Goal: Task Accomplishment & Management: Manage account settings

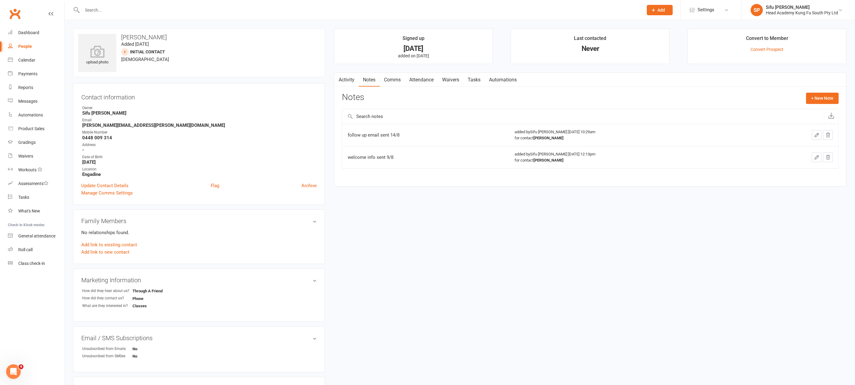
select select "25"
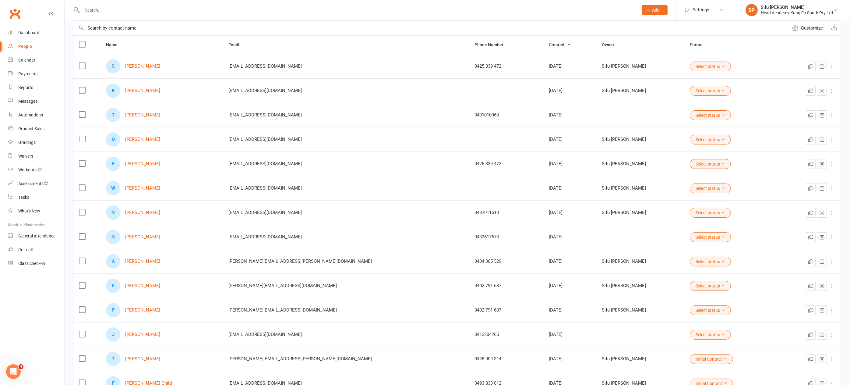
scroll to position [53, 0]
click at [149, 234] on link "[PERSON_NAME]" at bounding box center [142, 236] width 35 height 5
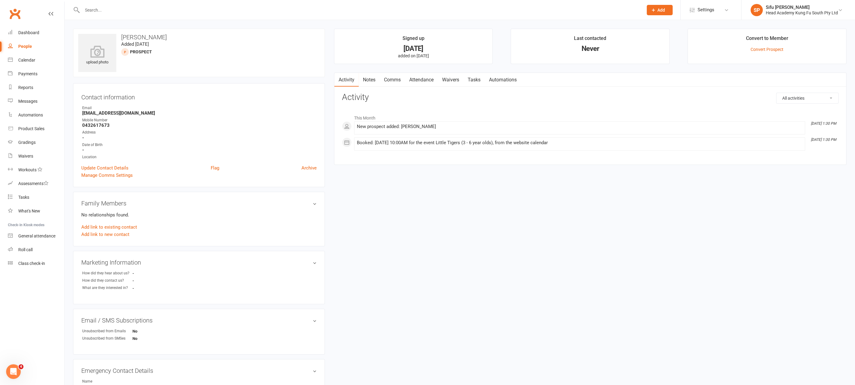
select select "25"
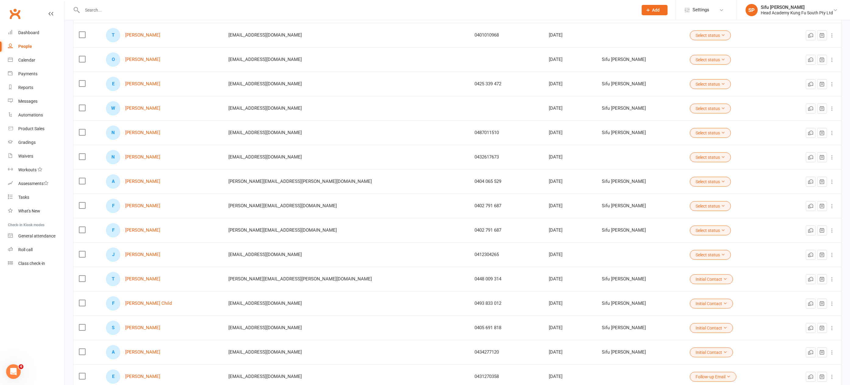
scroll to position [133, 0]
click at [146, 324] on link "[PERSON_NAME]" at bounding box center [142, 326] width 35 height 5
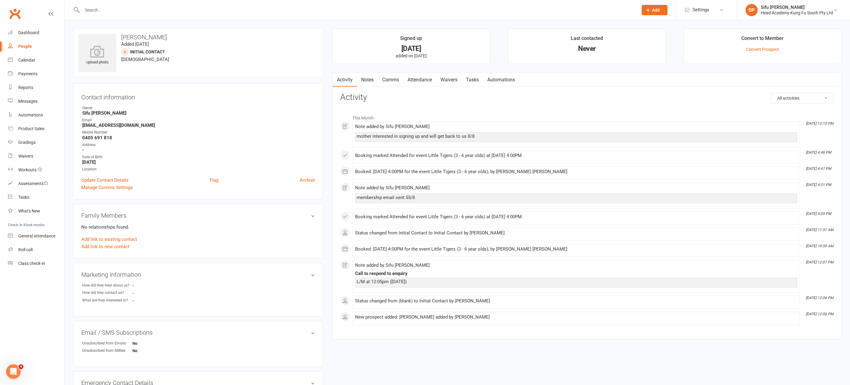
click at [366, 79] on link "Notes" at bounding box center [367, 80] width 21 height 14
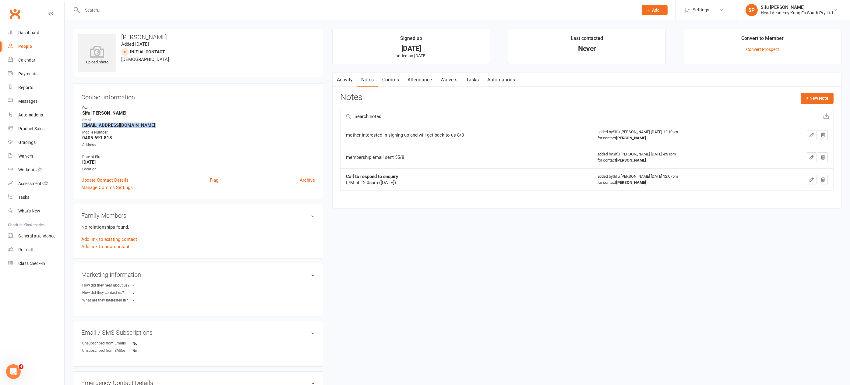
drag, startPoint x: 83, startPoint y: 125, endPoint x: 131, endPoint y: 128, distance: 48.3
click at [131, 128] on ul "Owner Sifu [PERSON_NAME] Email [EMAIL_ADDRESS][DOMAIN_NAME] Mobile Number [PHON…" at bounding box center [198, 138] width 234 height 67
copy render-form-field "[EMAIL_ADDRESS][DOMAIN_NAME]"
click at [811, 99] on button "+ New Note" at bounding box center [817, 98] width 33 height 11
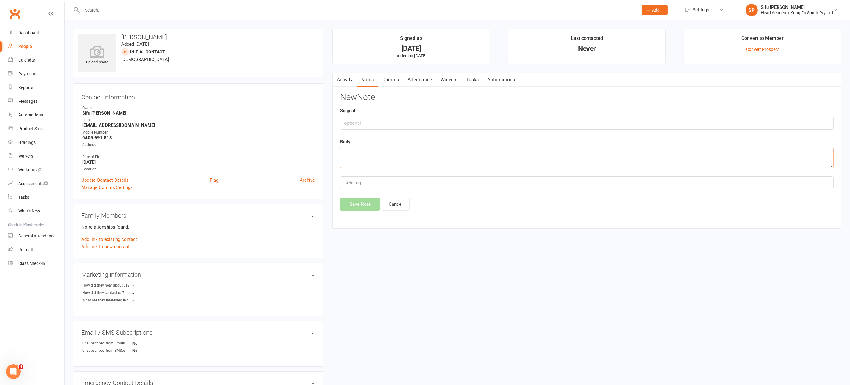
click at [346, 152] on textarea at bounding box center [586, 158] width 493 height 20
type textarea "another follow up sent"
drag, startPoint x: 400, startPoint y: 154, endPoint x: 307, endPoint y: 153, distance: 93.8
click at [307, 154] on div "upload photo [PERSON_NAME] Added [DATE] Initial Contact prospect [DEMOGRAPHIC_D…" at bounding box center [458, 257] width 778 height 457
select select "25"
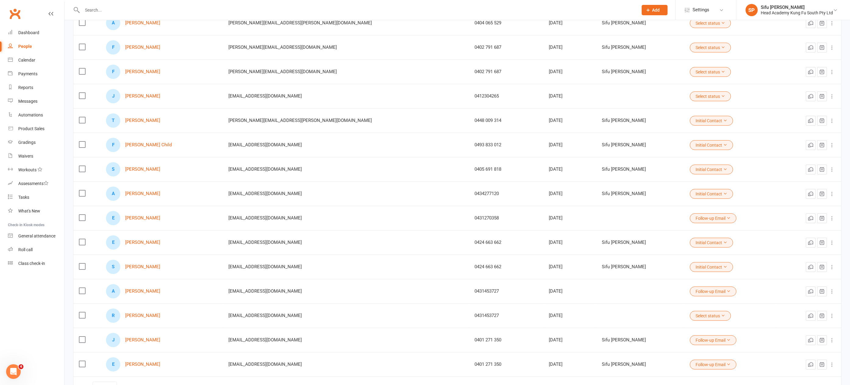
scroll to position [332, 0]
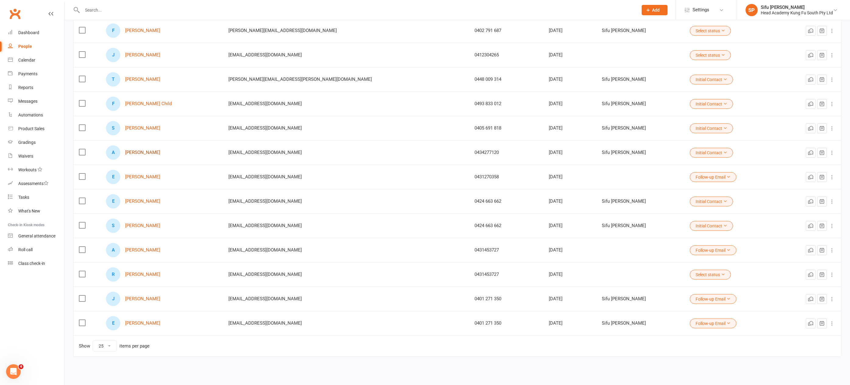
click at [152, 150] on link "[PERSON_NAME]" at bounding box center [142, 152] width 35 height 5
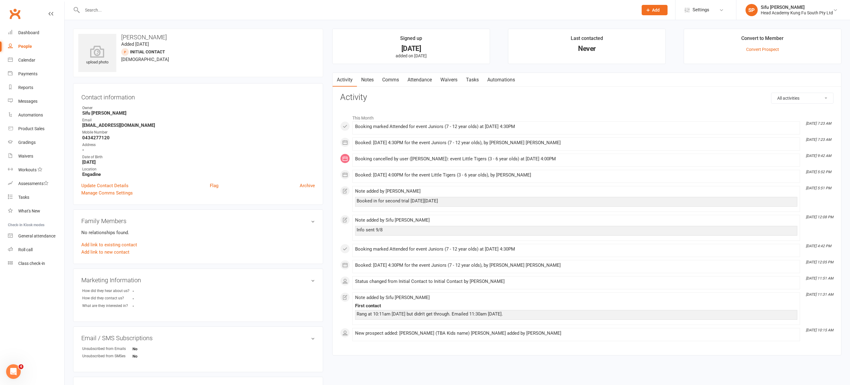
click at [366, 80] on link "Notes" at bounding box center [367, 80] width 21 height 14
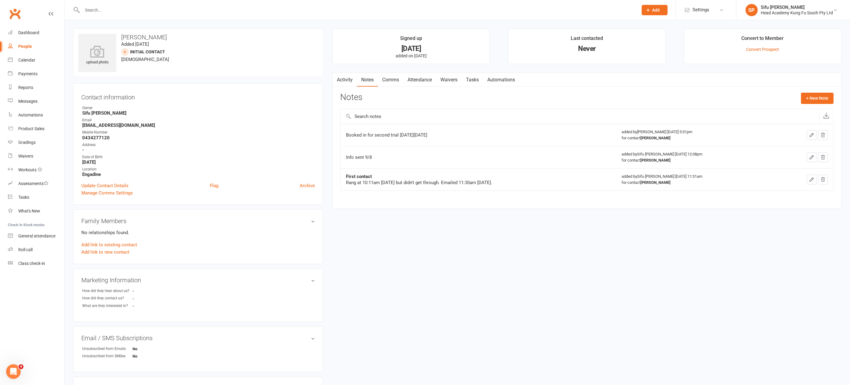
scroll to position [0, 0]
click at [347, 77] on link "Activity" at bounding box center [345, 79] width 24 height 14
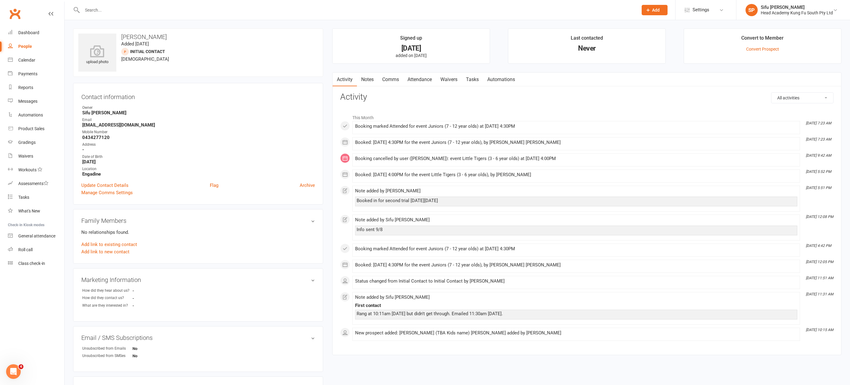
click at [369, 79] on link "Notes" at bounding box center [367, 79] width 21 height 14
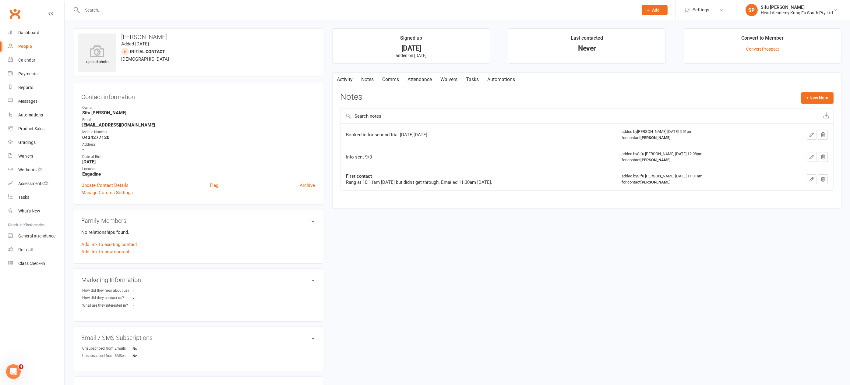
scroll to position [1, 0]
click at [810, 98] on button "+ New Note" at bounding box center [817, 97] width 33 height 11
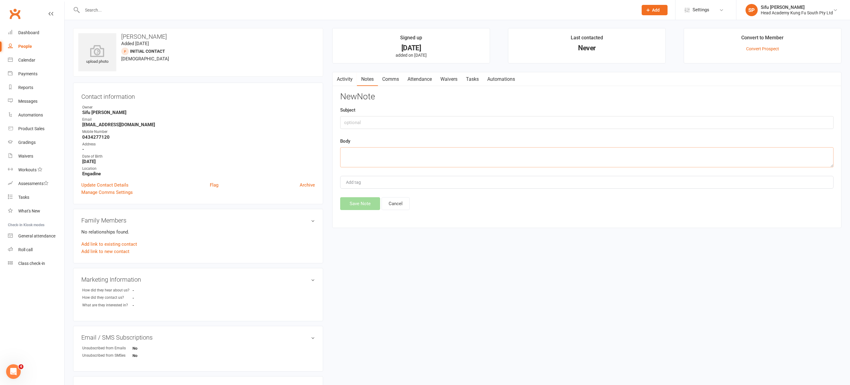
drag, startPoint x: 364, startPoint y: 150, endPoint x: 362, endPoint y: 146, distance: 4.1
click at [364, 150] on textarea at bounding box center [586, 157] width 493 height 20
type textarea "follow up sent 14/8"
click at [363, 199] on button "Save Note" at bounding box center [360, 203] width 40 height 13
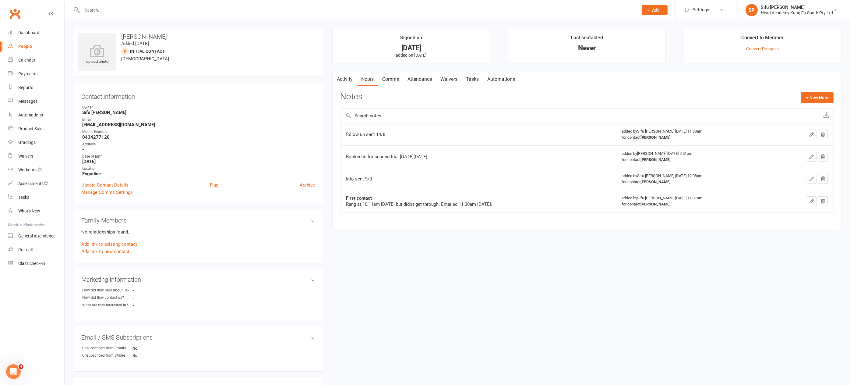
drag, startPoint x: 151, startPoint y: 125, endPoint x: 81, endPoint y: 123, distance: 70.7
click at [81, 123] on li "Email [EMAIL_ADDRESS][DOMAIN_NAME]" at bounding box center [198, 122] width 234 height 11
copy strong "[EMAIL_ADDRESS][DOMAIN_NAME]"
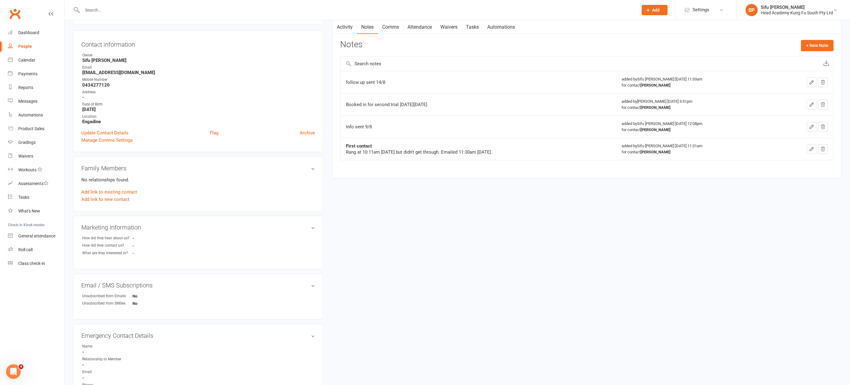
scroll to position [0, 0]
